Goal: Task Accomplishment & Management: Manage account settings

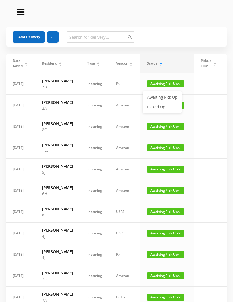
click at [160, 106] on link "Picked Up" at bounding box center [162, 106] width 37 height 9
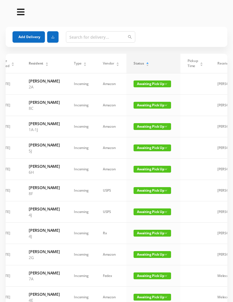
scroll to position [0, 11]
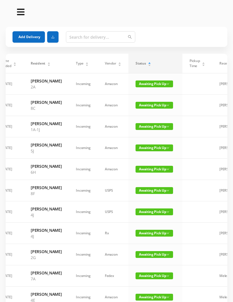
click at [150, 130] on span "Awaiting Pick Up" at bounding box center [153, 126] width 37 height 7
click at [150, 156] on link "Picked Up" at bounding box center [150, 158] width 37 height 9
click at [146, 151] on span "Awaiting Pick Up" at bounding box center [153, 147] width 37 height 7
click at [148, 187] on link "Picked Up" at bounding box center [150, 188] width 37 height 9
click at [148, 172] on span "Awaiting Pick Up" at bounding box center [153, 169] width 37 height 7
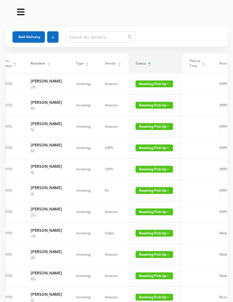
click at [147, 201] on td "Awaiting Pick Up" at bounding box center [155, 190] width 54 height 21
click at [153, 151] on span "Awaiting Pick Up" at bounding box center [153, 147] width 37 height 7
click at [146, 186] on link "Picked Up" at bounding box center [150, 188] width 37 height 9
click at [151, 151] on span "Awaiting Pick Up" at bounding box center [153, 147] width 37 height 7
click at [146, 187] on link "Picked Up" at bounding box center [150, 188] width 37 height 9
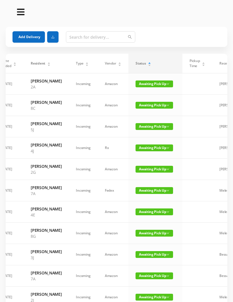
click at [151, 151] on span "Awaiting Pick Up" at bounding box center [153, 147] width 37 height 7
click at [145, 189] on link "Picked Up" at bounding box center [150, 188] width 37 height 9
click at [143, 194] on span "Awaiting Pick Up" at bounding box center [153, 190] width 37 height 7
click at [144, 242] on link "Picked Up" at bounding box center [147, 243] width 37 height 9
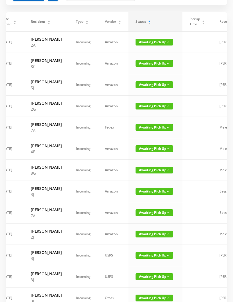
scroll to position [43, 0]
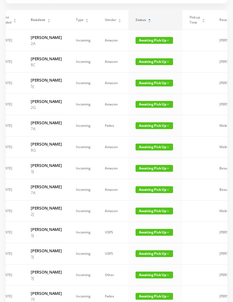
click at [148, 193] on span "Awaiting Pick Up" at bounding box center [153, 189] width 37 height 7
click at [143, 253] on link "Picked Up" at bounding box center [147, 254] width 37 height 9
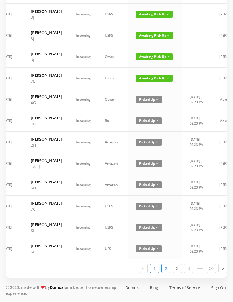
click at [167, 272] on link "2" at bounding box center [166, 268] width 9 height 9
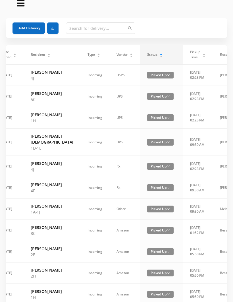
scroll to position [0, 0]
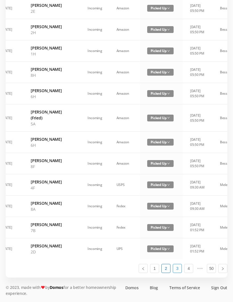
click at [178, 272] on link "3" at bounding box center [177, 268] width 9 height 9
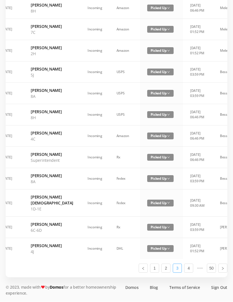
scroll to position [268, 0]
click at [154, 272] on link "1" at bounding box center [154, 268] width 9 height 9
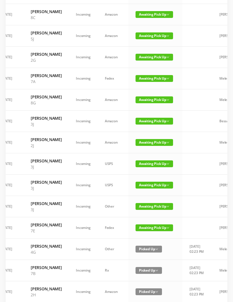
scroll to position [90, 0]
click at [227, 260] on td "Melece" at bounding box center [232, 249] width 40 height 21
click at [225, 260] on td "Melece" at bounding box center [232, 249] width 40 height 21
